Goal: Task Accomplishment & Management: Use online tool/utility

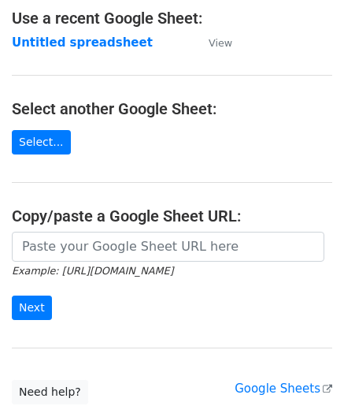
scroll to position [157, 0]
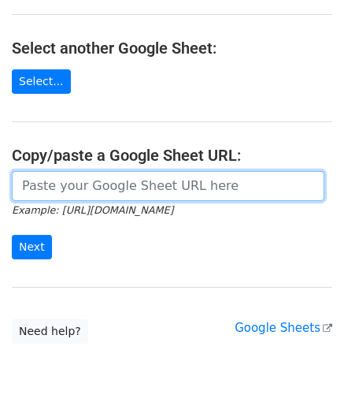
drag, startPoint x: 63, startPoint y: 179, endPoint x: 76, endPoint y: 163, distance: 20.2
click at [64, 180] on input "url" at bounding box center [168, 186] width 313 height 30
paste input "[URL][DOMAIN_NAME]"
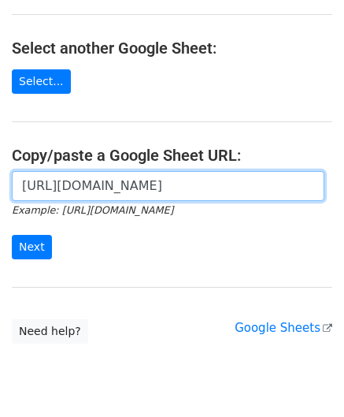
scroll to position [0, 350]
type input "[URL][DOMAIN_NAME]"
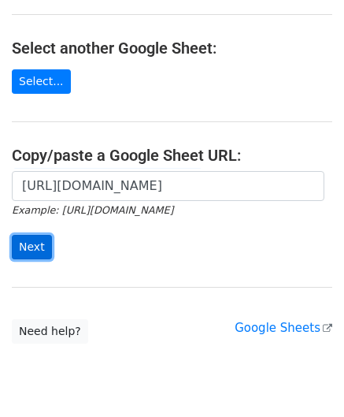
click at [34, 243] on input "Next" at bounding box center [32, 247] width 40 height 24
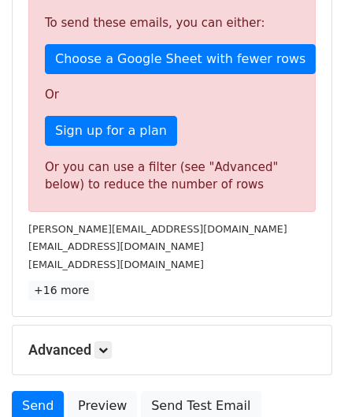
scroll to position [532, 0]
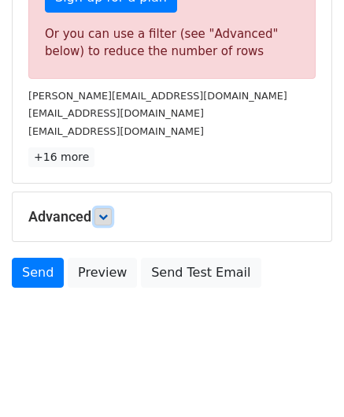
click at [112, 209] on link at bounding box center [102, 216] width 17 height 17
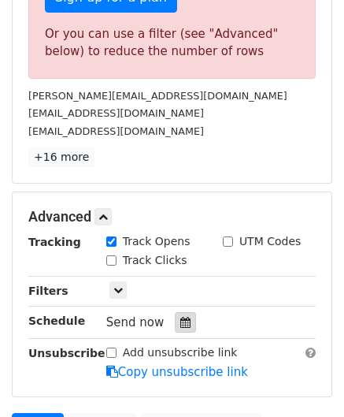
click at [180, 317] on icon at bounding box center [185, 322] width 10 height 11
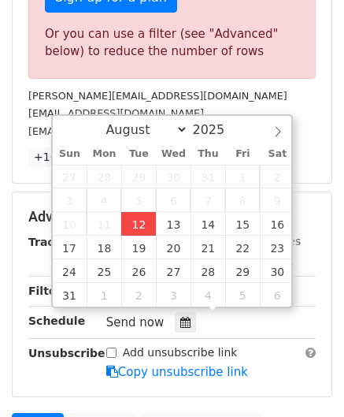
type input "2025-08-12 12:00"
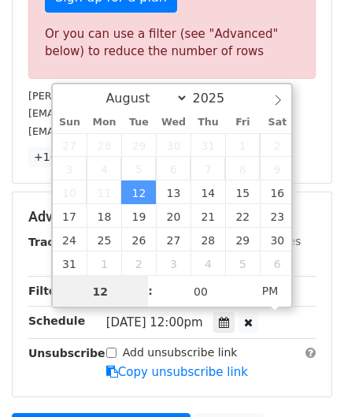
paste input "4"
type input "4"
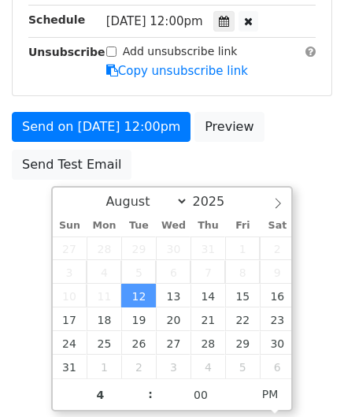
type input "2025-08-12 16:00"
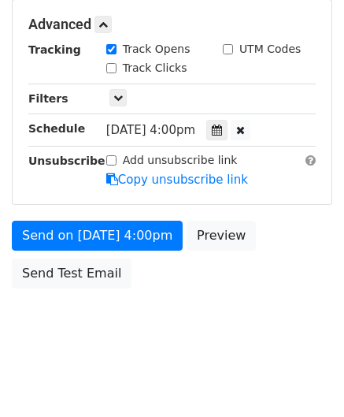
scroll to position [722, 0]
